Goal: Task Accomplishment & Management: Complete application form

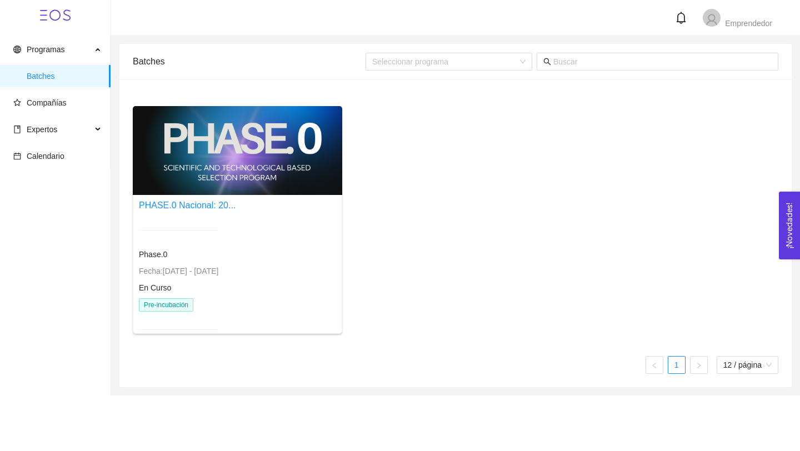
click at [275, 156] on div at bounding box center [237, 150] width 209 height 89
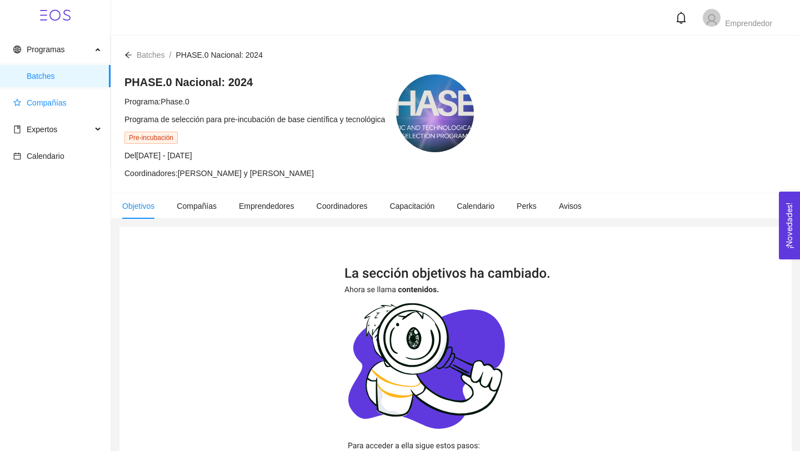
click at [59, 105] on span "Compañías" at bounding box center [47, 102] width 40 height 9
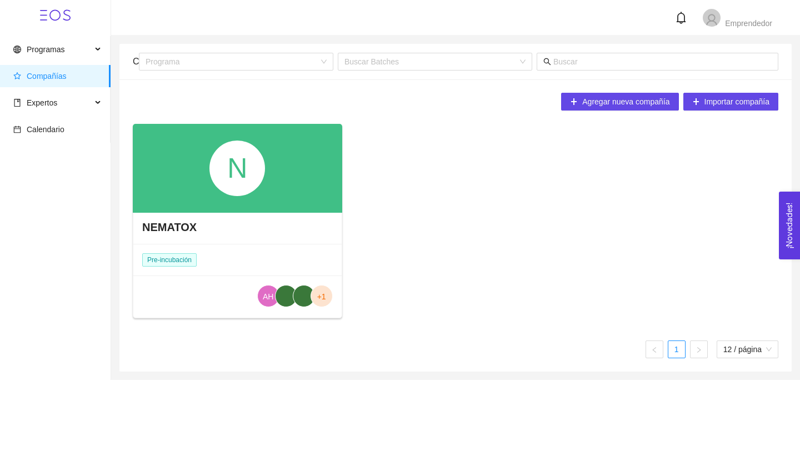
click at [293, 234] on div "NEMATOX" at bounding box center [237, 227] width 208 height 33
click at [319, 302] on span "+1" at bounding box center [321, 296] width 9 height 22
click at [322, 155] on div "N" at bounding box center [237, 168] width 209 height 89
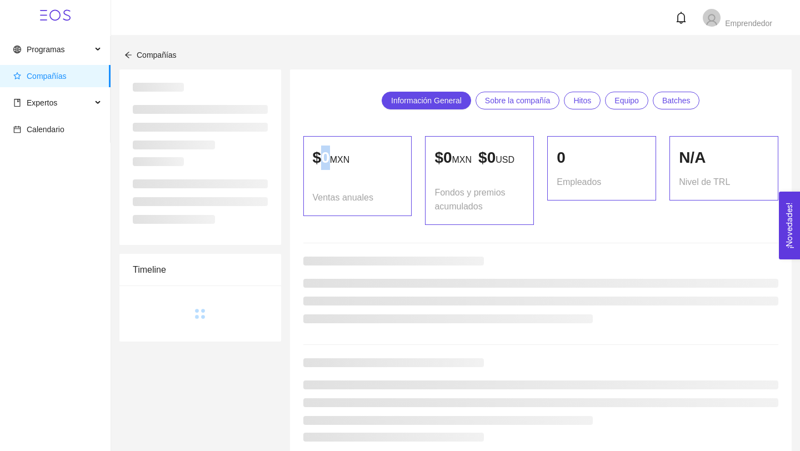
click at [322, 156] on p "$ 0 MXN" at bounding box center [358, 158] width 90 height 24
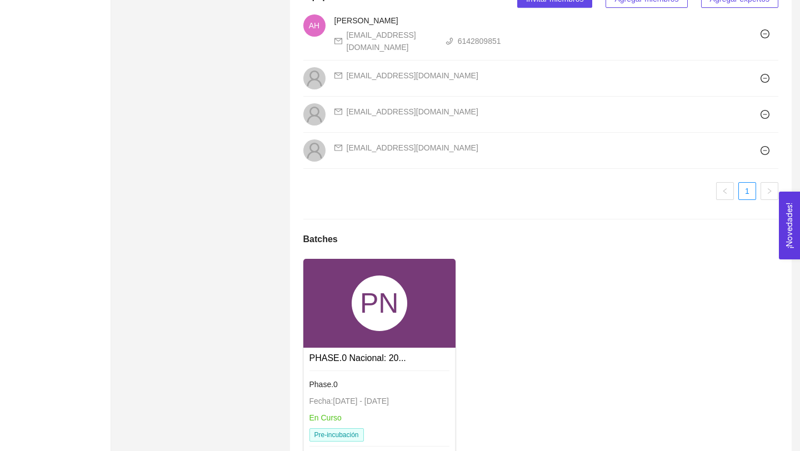
scroll to position [817, 0]
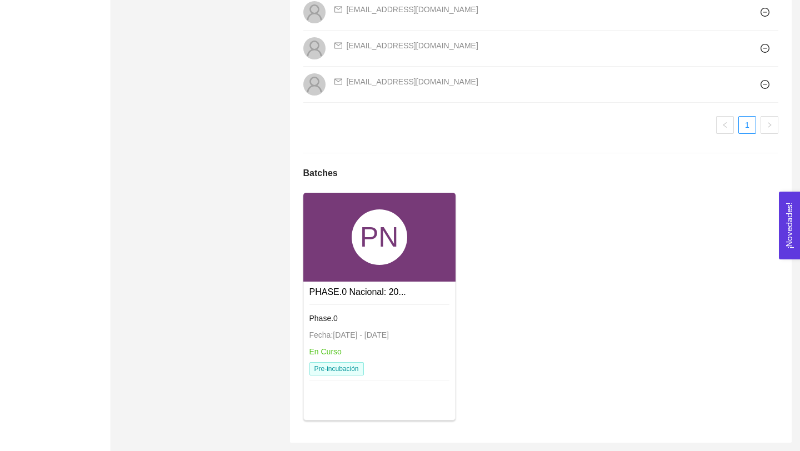
click at [393, 262] on div "PN" at bounding box center [380, 237] width 56 height 56
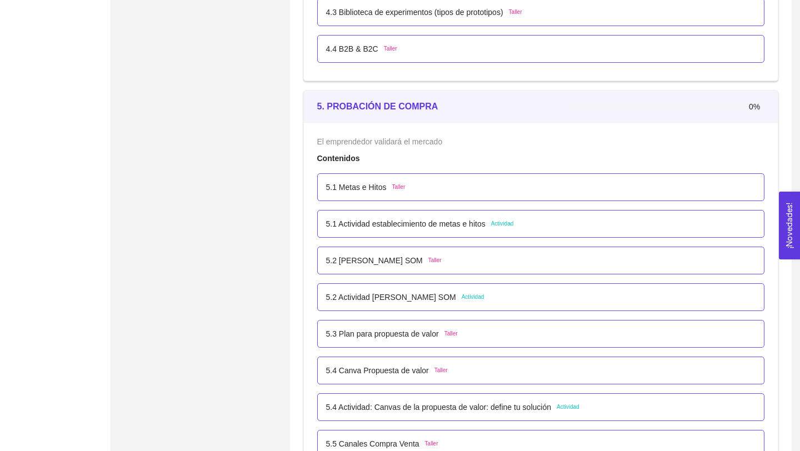
scroll to position [2083, 0]
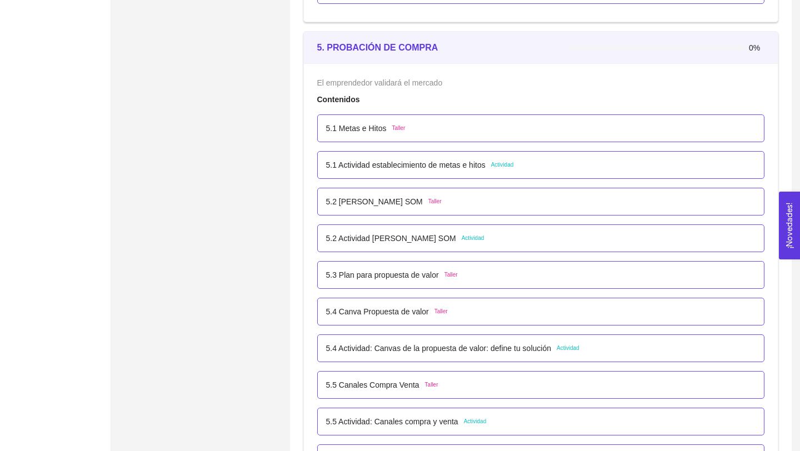
click at [404, 238] on p "5.2 Actividad [PERSON_NAME] SOM" at bounding box center [391, 238] width 130 height 12
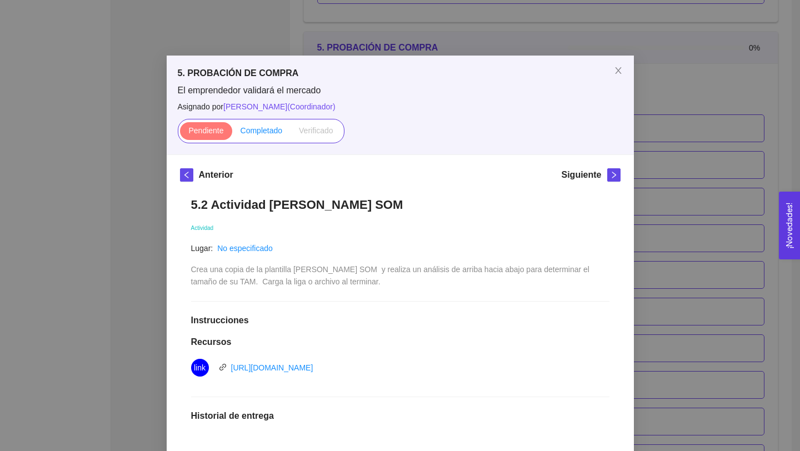
click at [253, 129] on span "Completado" at bounding box center [261, 130] width 42 height 9
click at [232, 133] on input "Completado" at bounding box center [232, 133] width 0 height 0
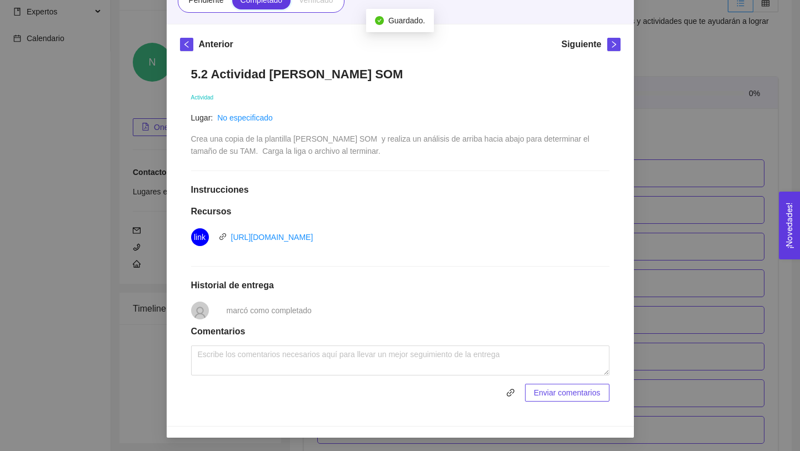
scroll to position [131, 0]
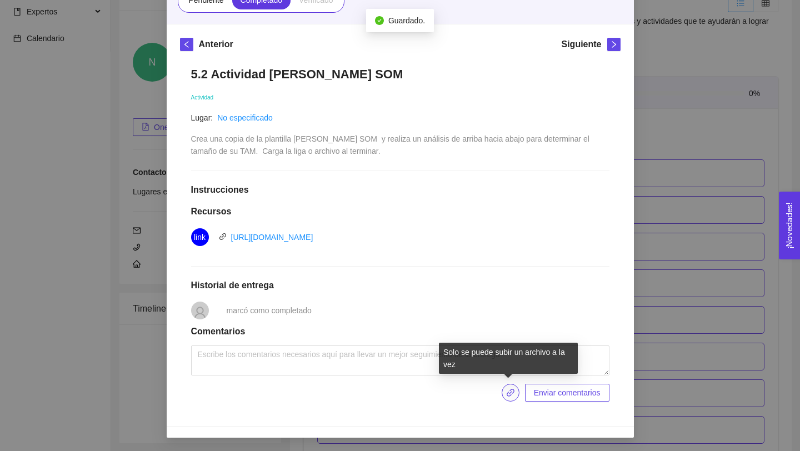
click at [506, 395] on icon "link" at bounding box center [510, 392] width 9 height 9
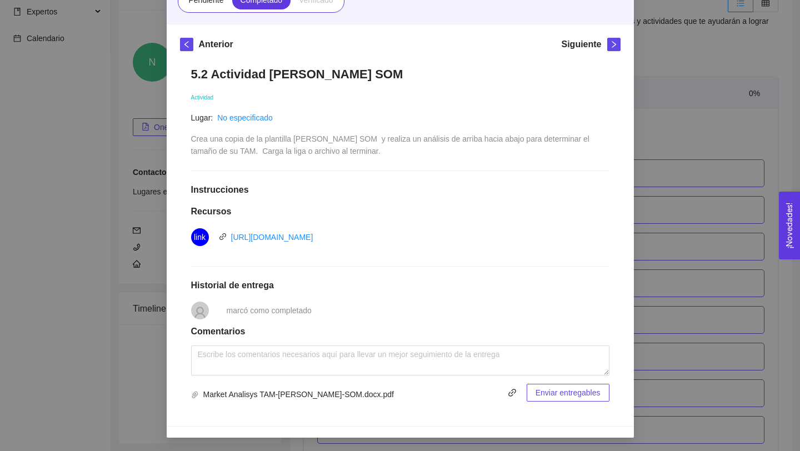
drag, startPoint x: 409, startPoint y: 76, endPoint x: 148, endPoint y: 74, distance: 260.5
click at [148, 73] on div "5. PROBACIÓN DE COMPRA El emprendedor validará el mercado Asignado por [PERSON_…" at bounding box center [400, 225] width 800 height 451
click at [148, 74] on div "5. PROBACIÓN DE COMPRA El emprendedor validará el mercado Asignado por [PERSON_…" at bounding box center [400, 225] width 800 height 451
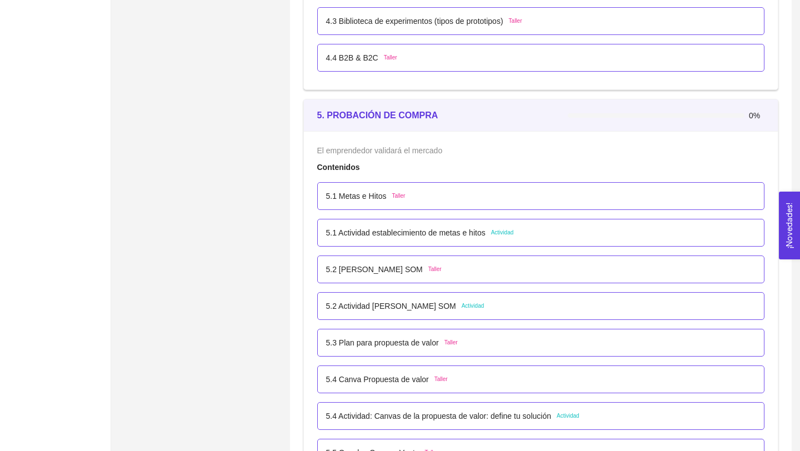
scroll to position [2083, 0]
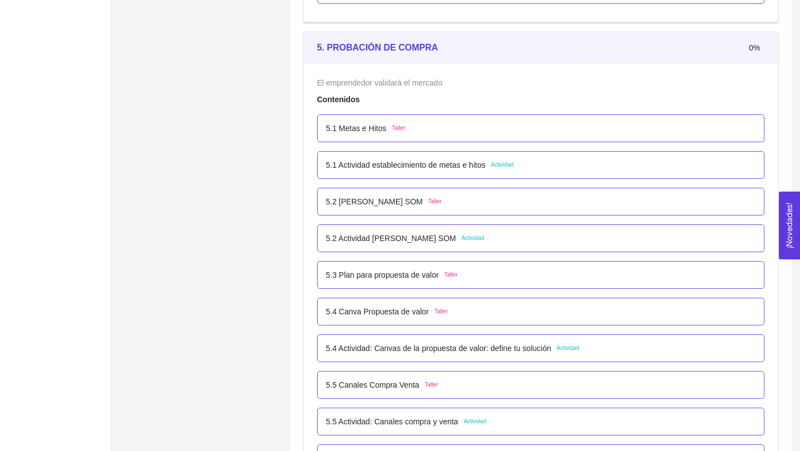
click at [433, 235] on p "5.2 Actividad [PERSON_NAME] SOM" at bounding box center [391, 238] width 130 height 12
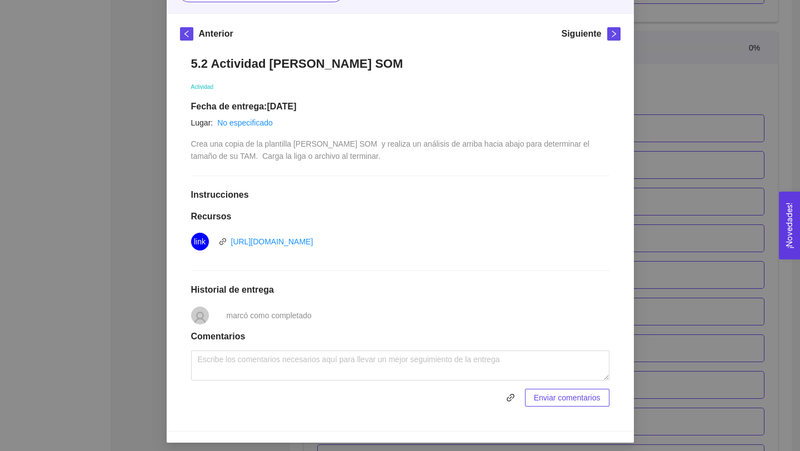
scroll to position [146, 0]
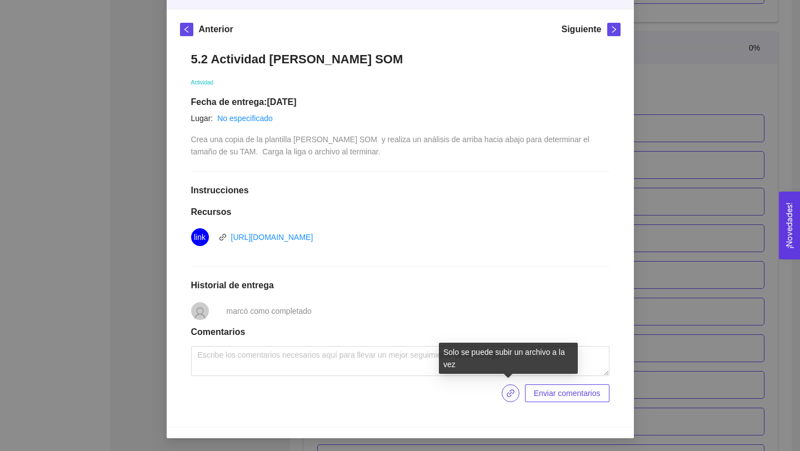
click at [510, 394] on icon "link" at bounding box center [510, 393] width 9 height 9
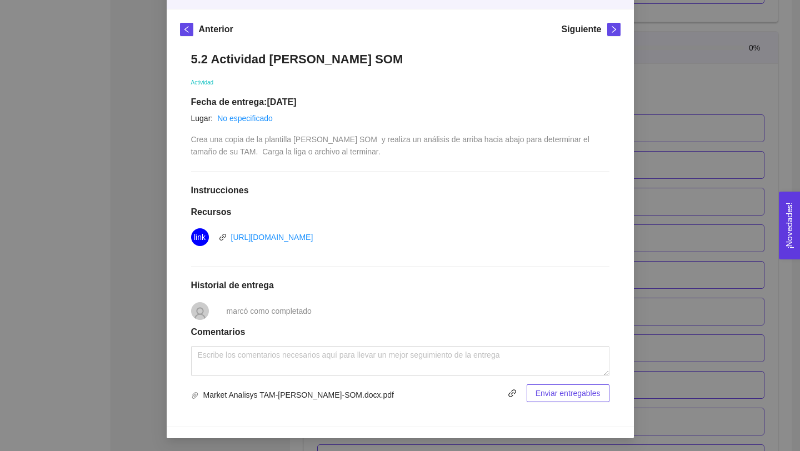
drag, startPoint x: 192, startPoint y: 61, endPoint x: 412, endPoint y: 66, distance: 219.4
click at [412, 66] on h1 "5.2 Actividad [PERSON_NAME] SOM" at bounding box center [400, 59] width 418 height 15
copy h1 "5.2 Actividad [PERSON_NAME] SOM"
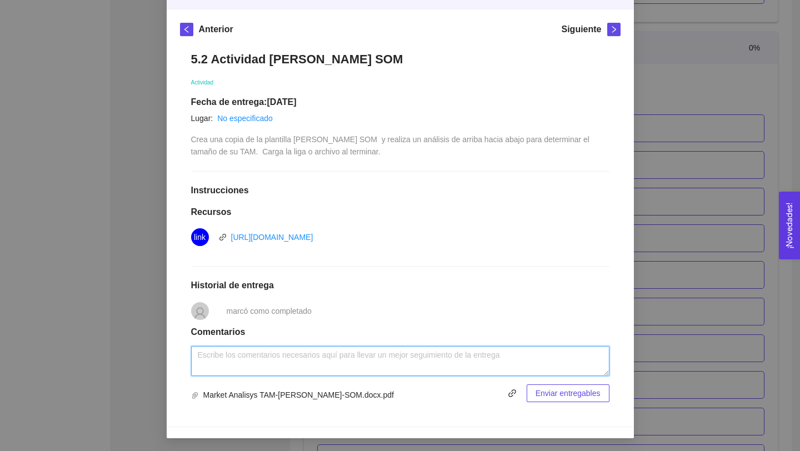
click at [259, 358] on textarea at bounding box center [400, 361] width 418 height 30
paste textarea "5.2 Actividad [PERSON_NAME] SOM"
type textarea "5.2 Actividad [PERSON_NAME] SOM"
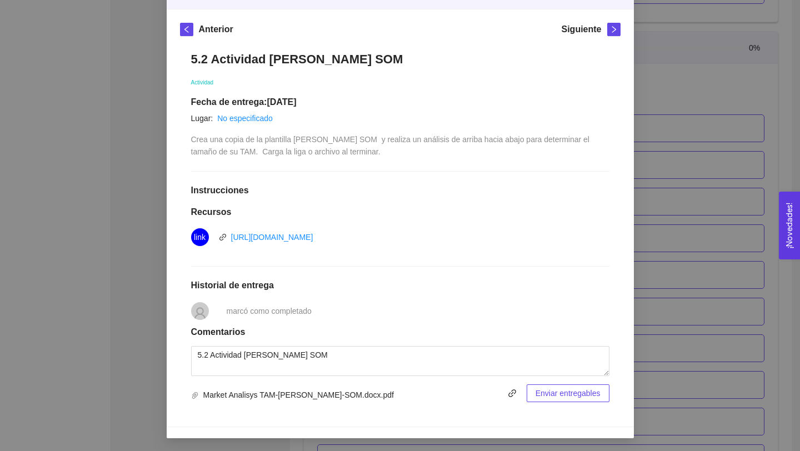
click at [558, 394] on span "Enviar entregables" at bounding box center [567, 393] width 65 height 12
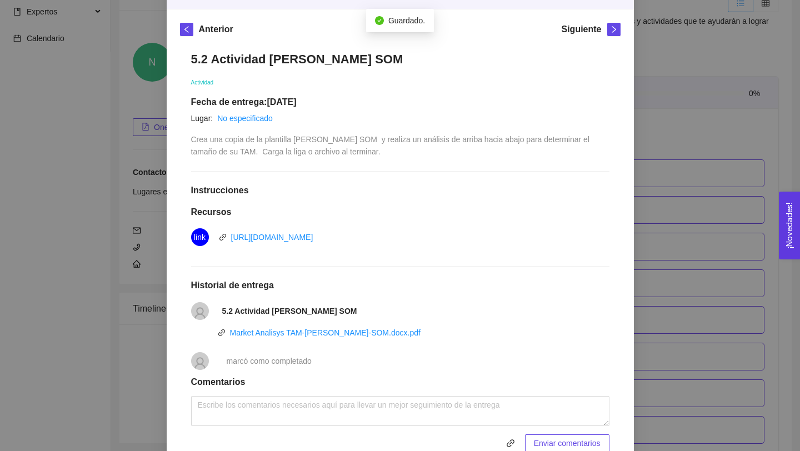
scroll to position [2083, 0]
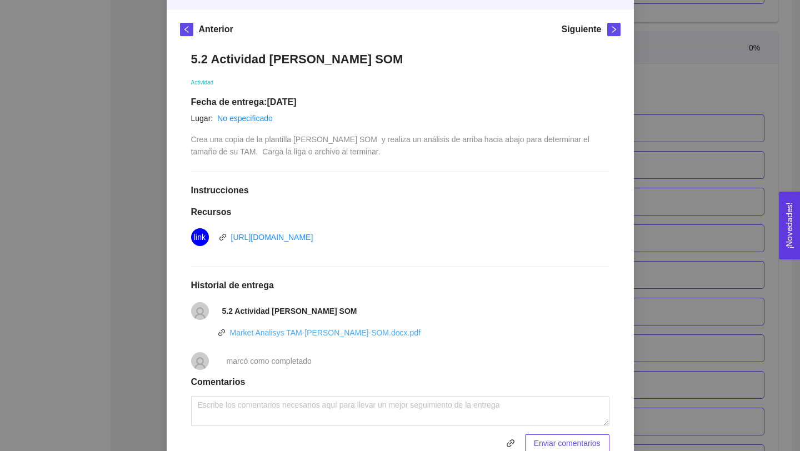
click at [362, 334] on link "Market Analisys TAM-[PERSON_NAME]-SOM.docx.pdf" at bounding box center [325, 332] width 191 height 9
